Goal: Navigation & Orientation: Find specific page/section

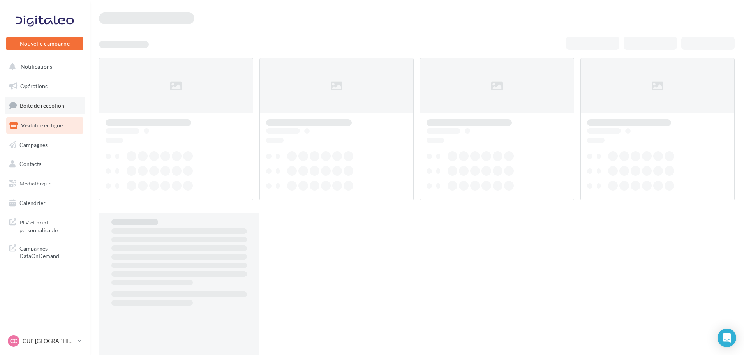
click at [37, 104] on span "Boîte de réception" at bounding box center [42, 105] width 44 height 7
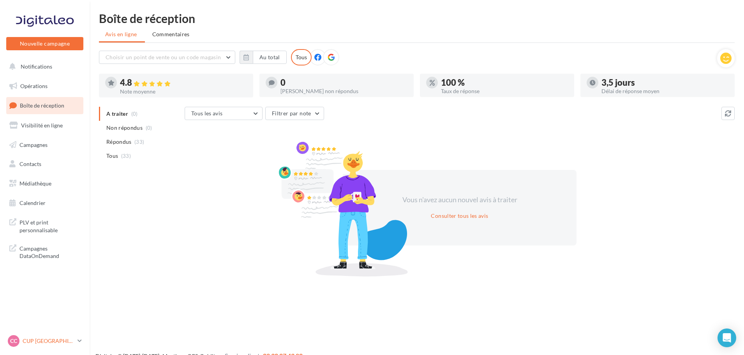
click at [36, 342] on p "CUP [GEOGRAPHIC_DATA]" at bounding box center [49, 341] width 52 height 8
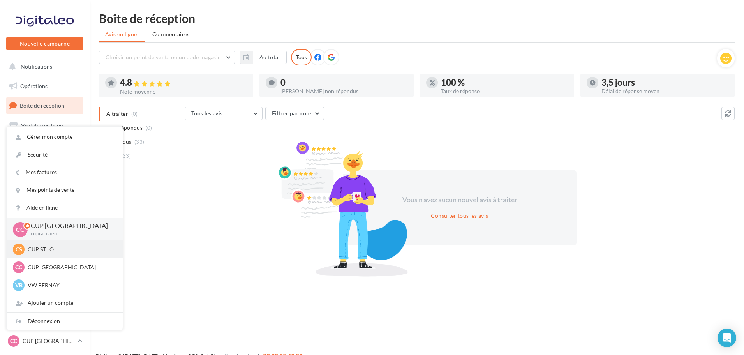
click at [47, 252] on p "CUP ST LO" at bounding box center [71, 249] width 86 height 8
